Goal: Go to known website: Access a specific website the user already knows

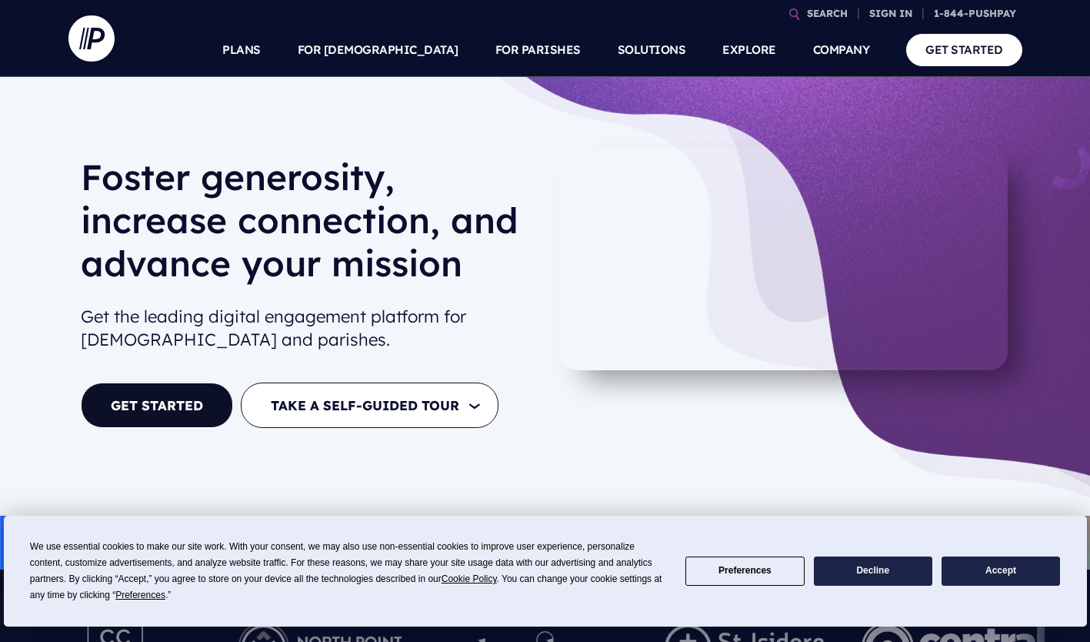
click at [790, 211] on h6 "ADMINISTRATOR SIGN IN" at bounding box center [792, 206] width 240 height 23
click at [773, 200] on h6 "ADMINISTRATOR SIGN IN" at bounding box center [792, 206] width 240 height 23
click at [785, 199] on h6 "ADMINISTRATOR SIGN IN" at bounding box center [792, 206] width 240 height 23
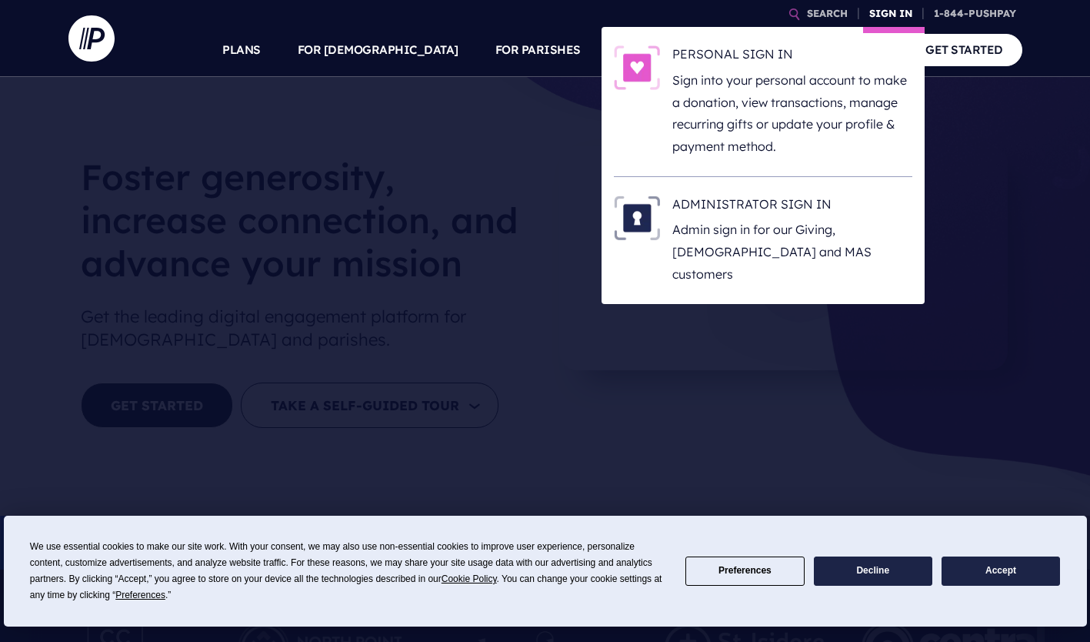
click at [891, 8] on link "SIGN IN" at bounding box center [890, 13] width 55 height 27
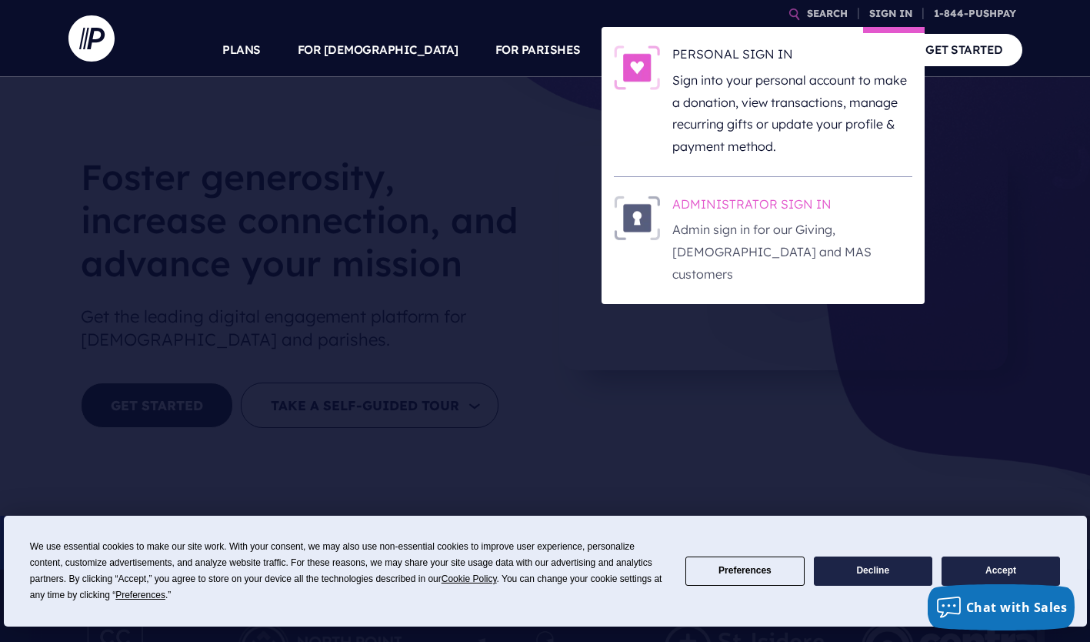
click at [775, 199] on h6 "ADMINISTRATOR SIGN IN" at bounding box center [792, 206] width 240 height 23
